Goal: Task Accomplishment & Management: Manage account settings

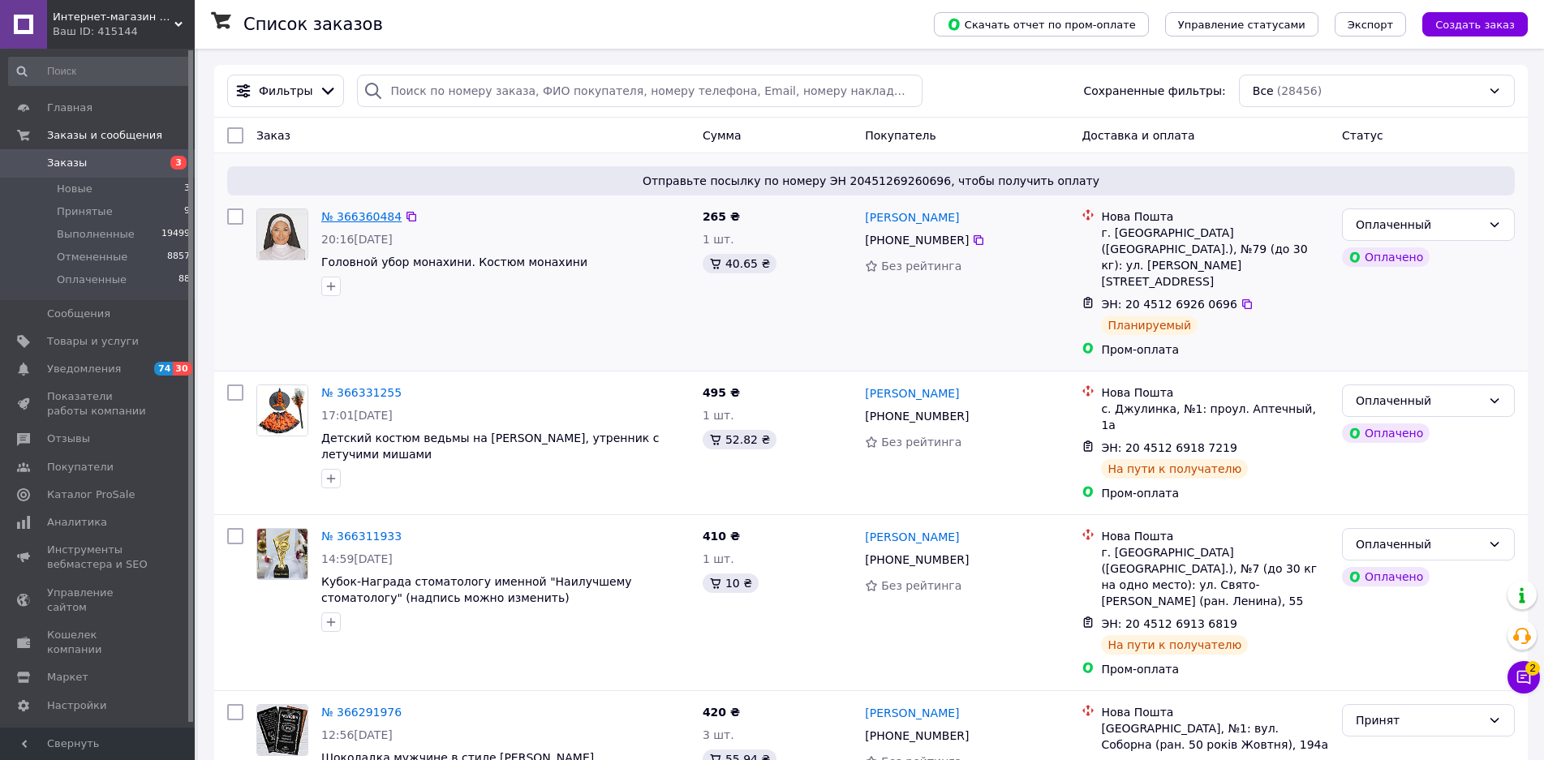
click at [348, 218] on link "№ 366360484" at bounding box center [361, 216] width 80 height 13
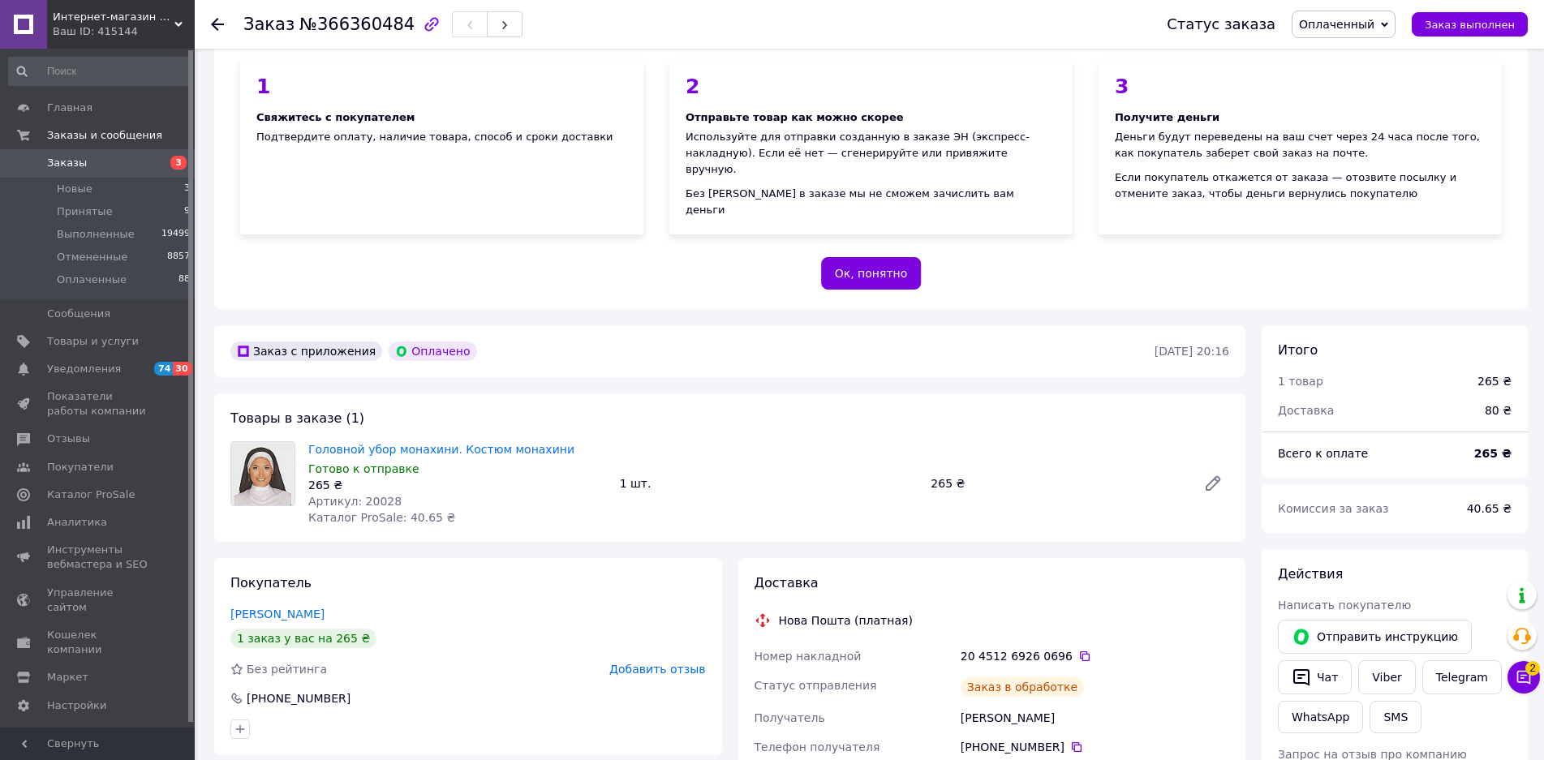
scroll to position [162, 0]
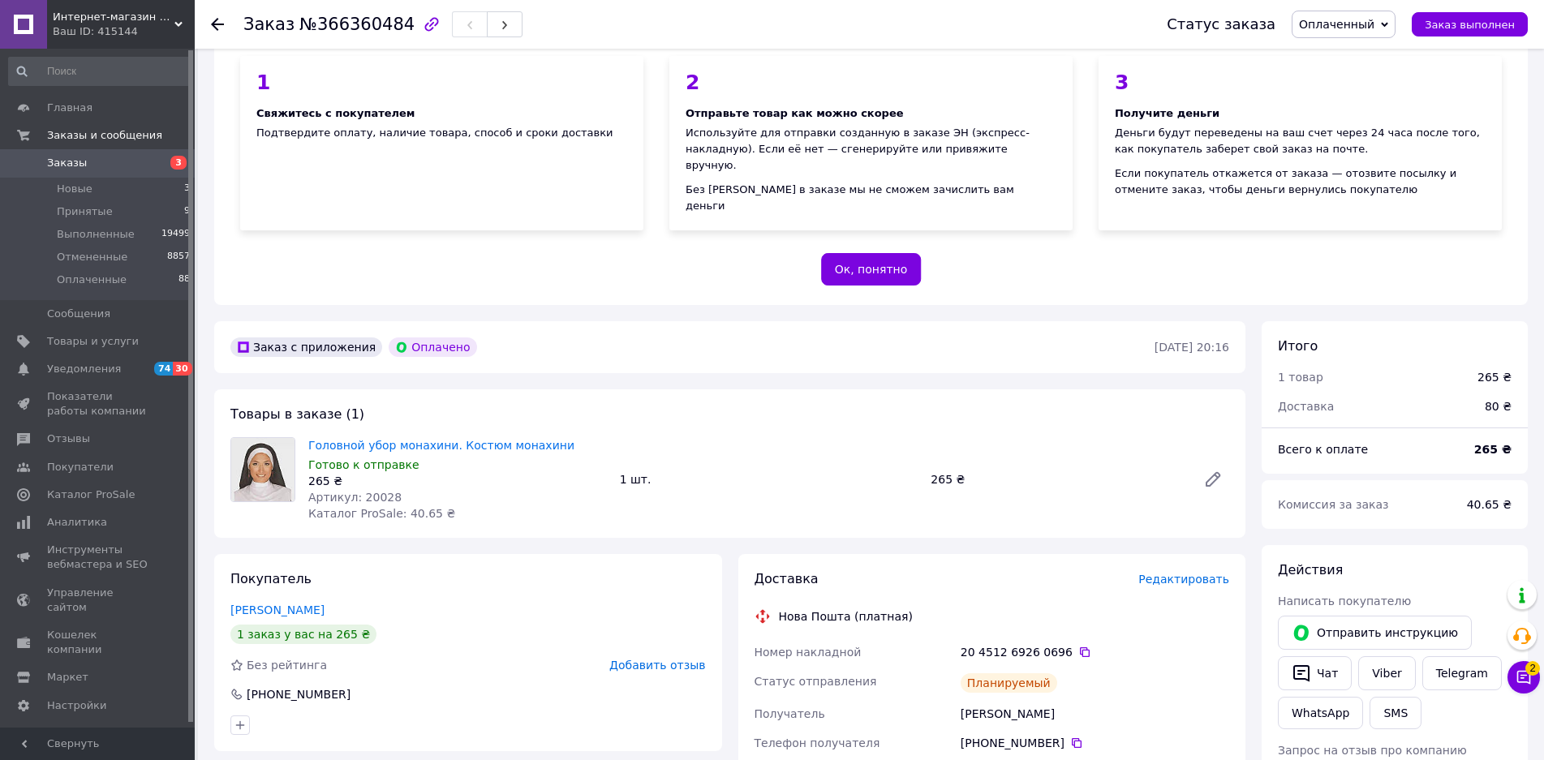
click at [441, 687] on div "[PHONE_NUMBER]" at bounding box center [468, 695] width 476 height 16
click at [89, 159] on span "Заказы" at bounding box center [98, 163] width 103 height 15
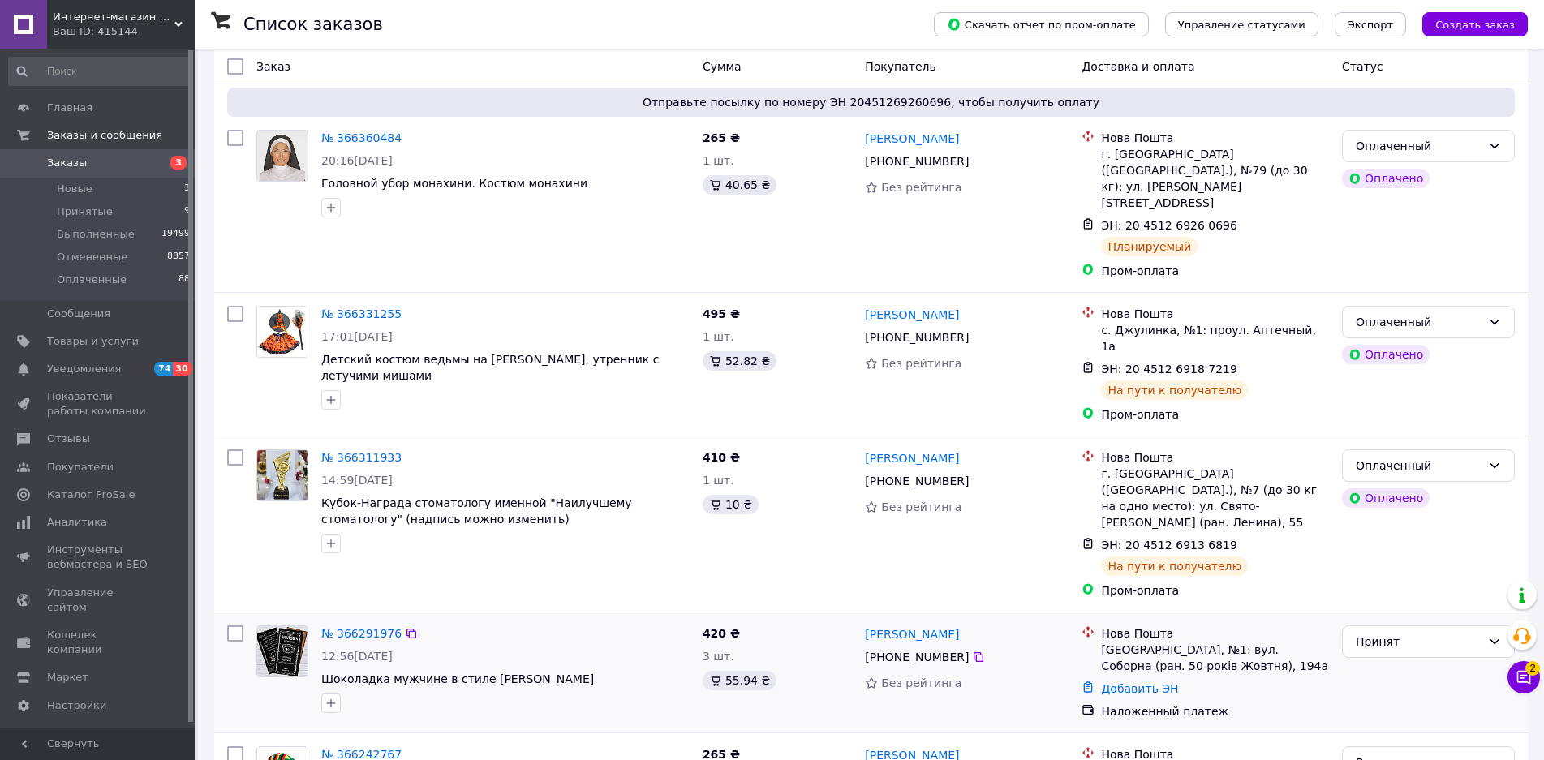
scroll to position [243, 0]
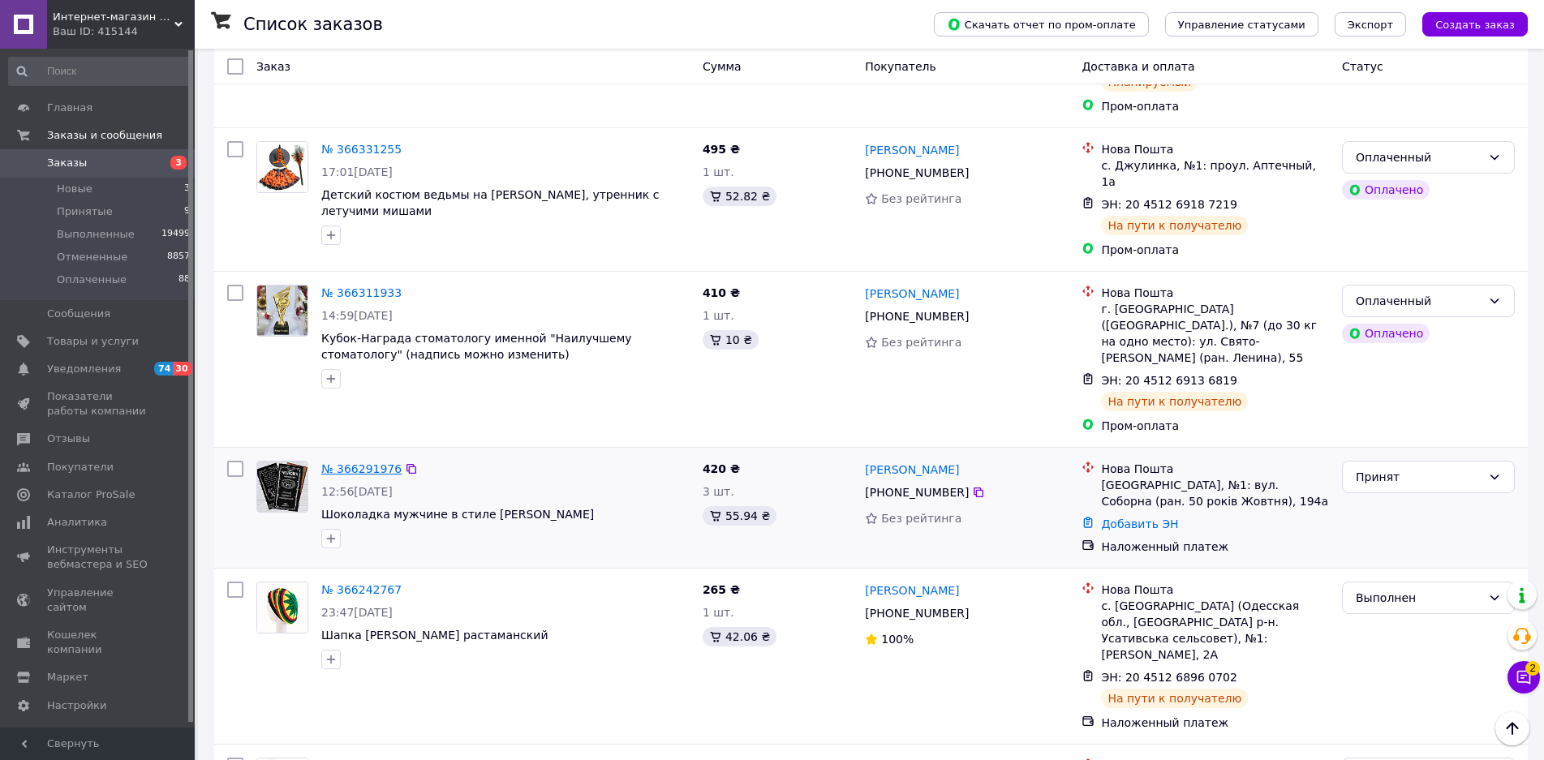
click at [365, 463] on link "№ 366291976" at bounding box center [361, 469] width 80 height 13
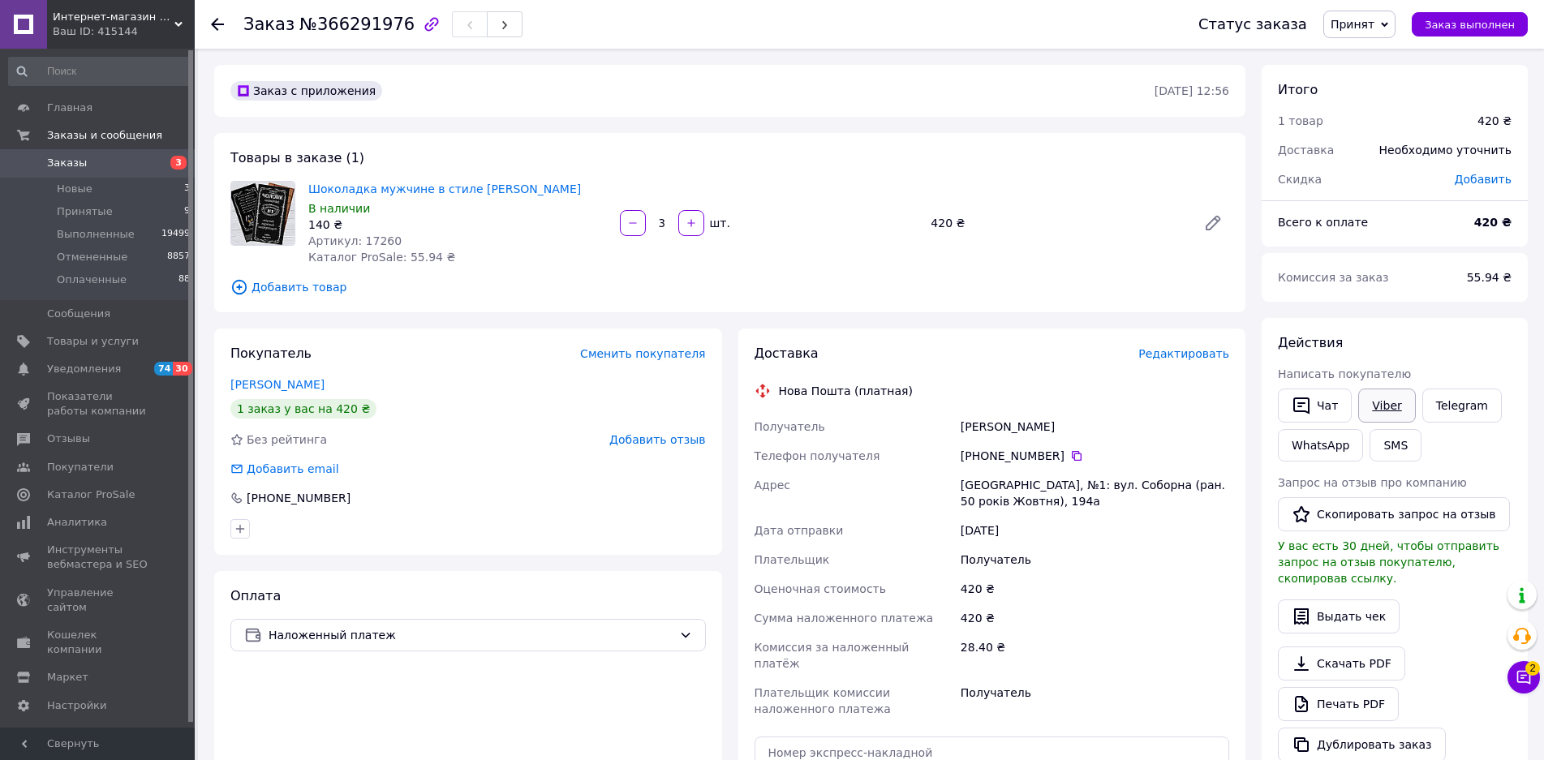
click at [1367, 411] on link "Viber" at bounding box center [1387, 406] width 57 height 34
click at [616, 725] on div "Оплата Наложенный платеж" at bounding box center [468, 733] width 508 height 325
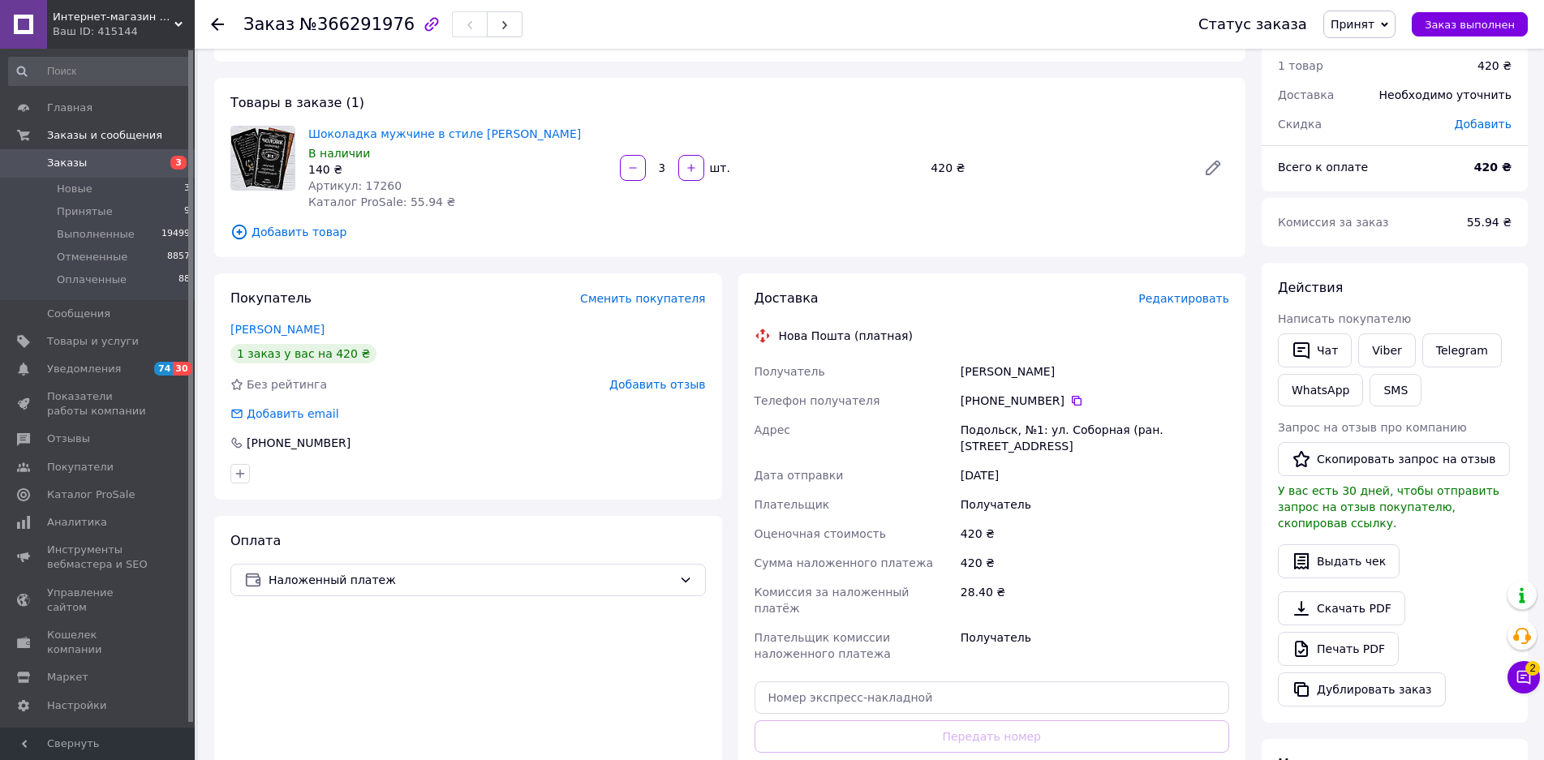
scroll to position [162, 0]
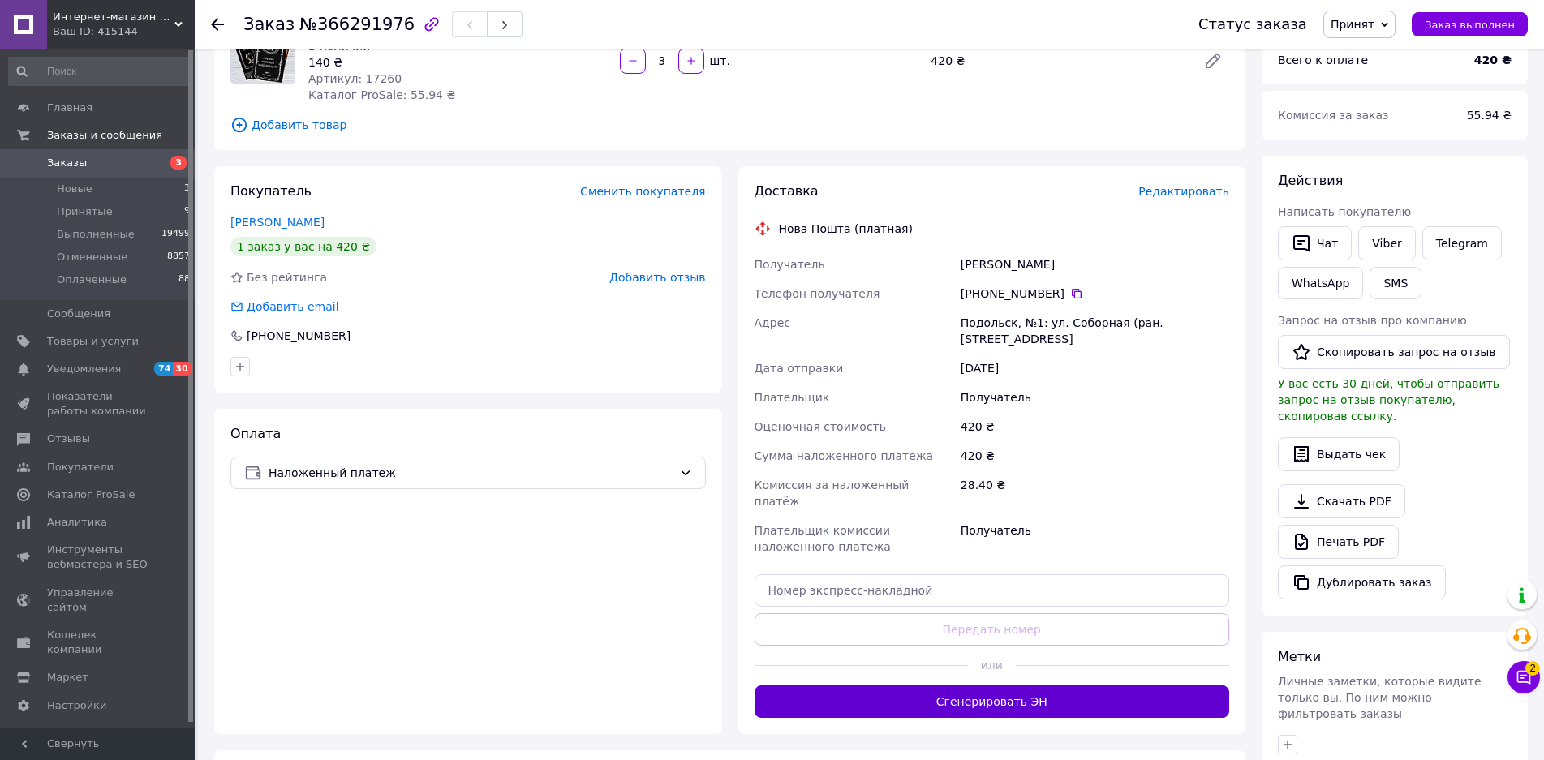
click at [1002, 688] on button "Сгенерировать ЭН" at bounding box center [993, 702] width 476 height 32
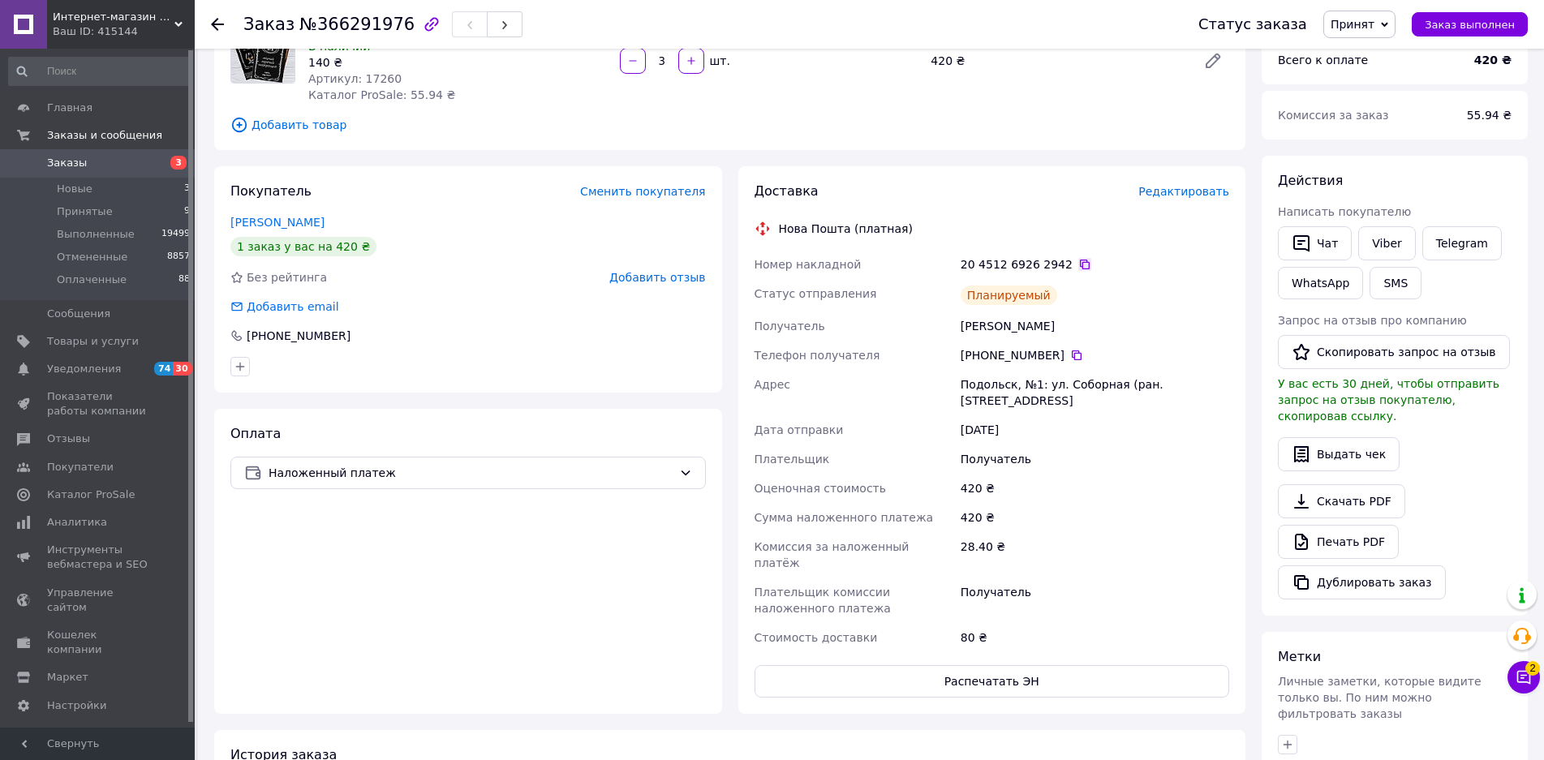
click at [1079, 270] on icon at bounding box center [1085, 264] width 13 height 13
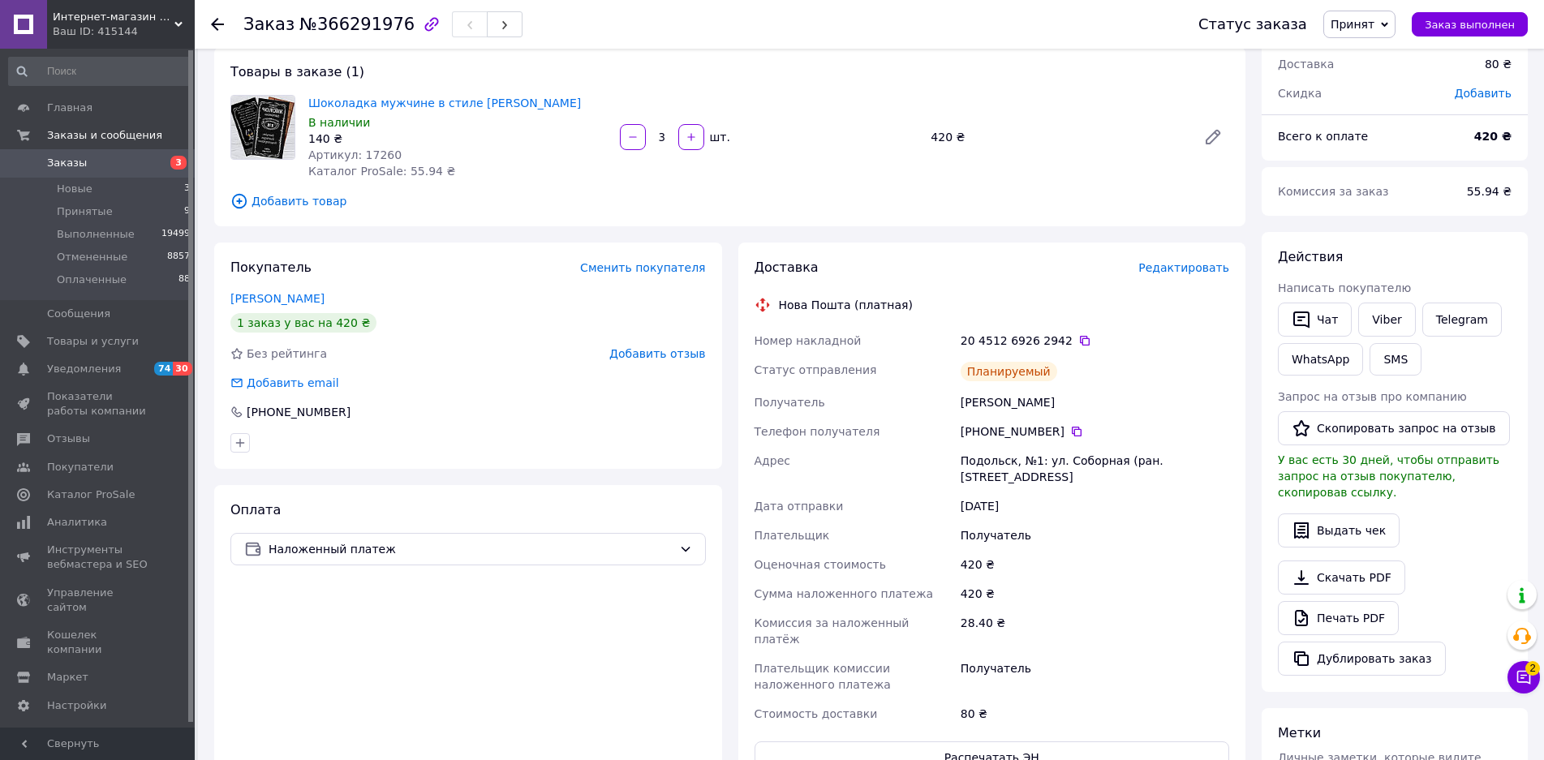
scroll to position [0, 0]
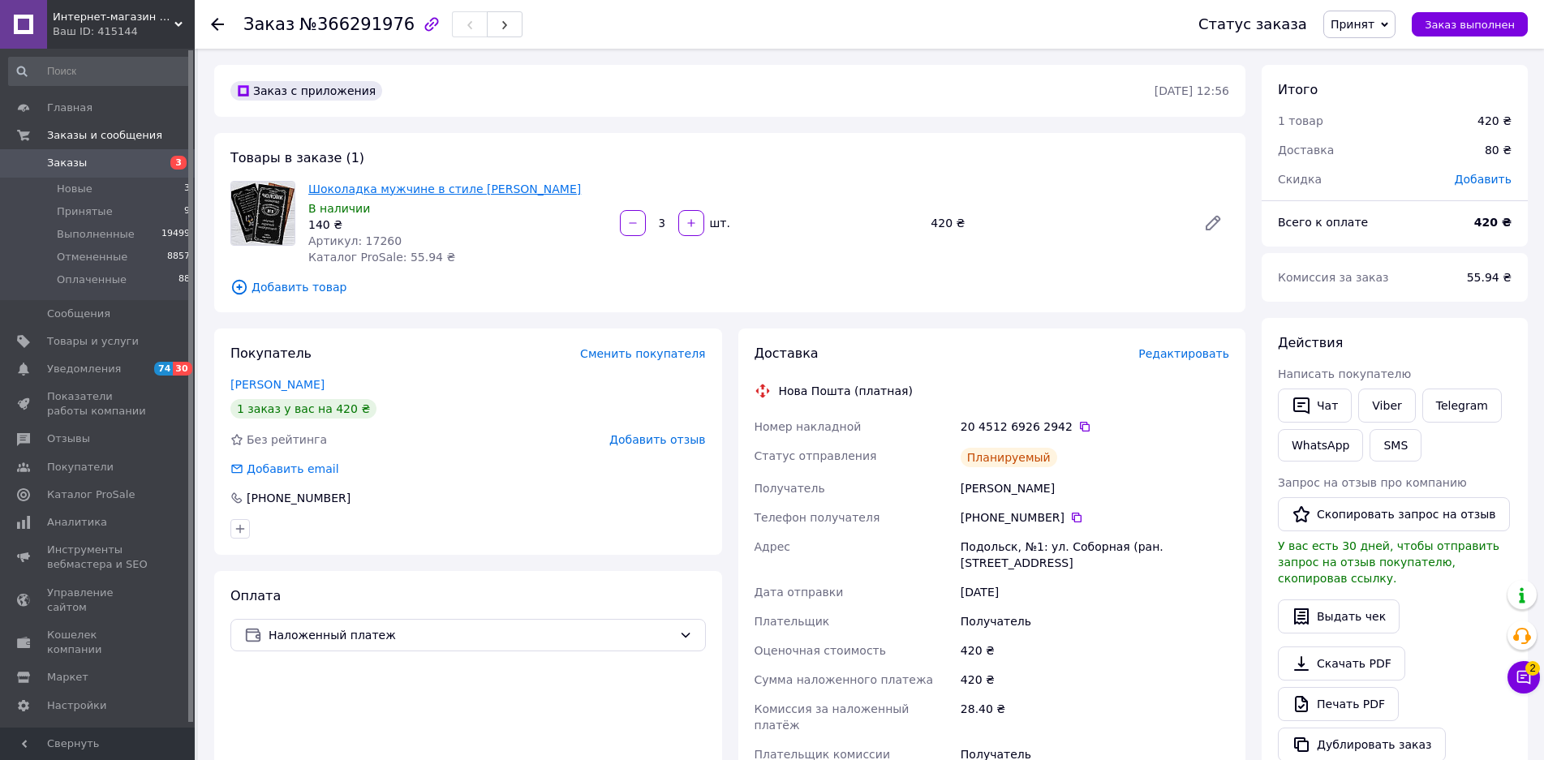
click at [503, 185] on link "Шоколадка мужчине в стиле [PERSON_NAME]" at bounding box center [444, 189] width 273 height 13
